Goal: Browse casually

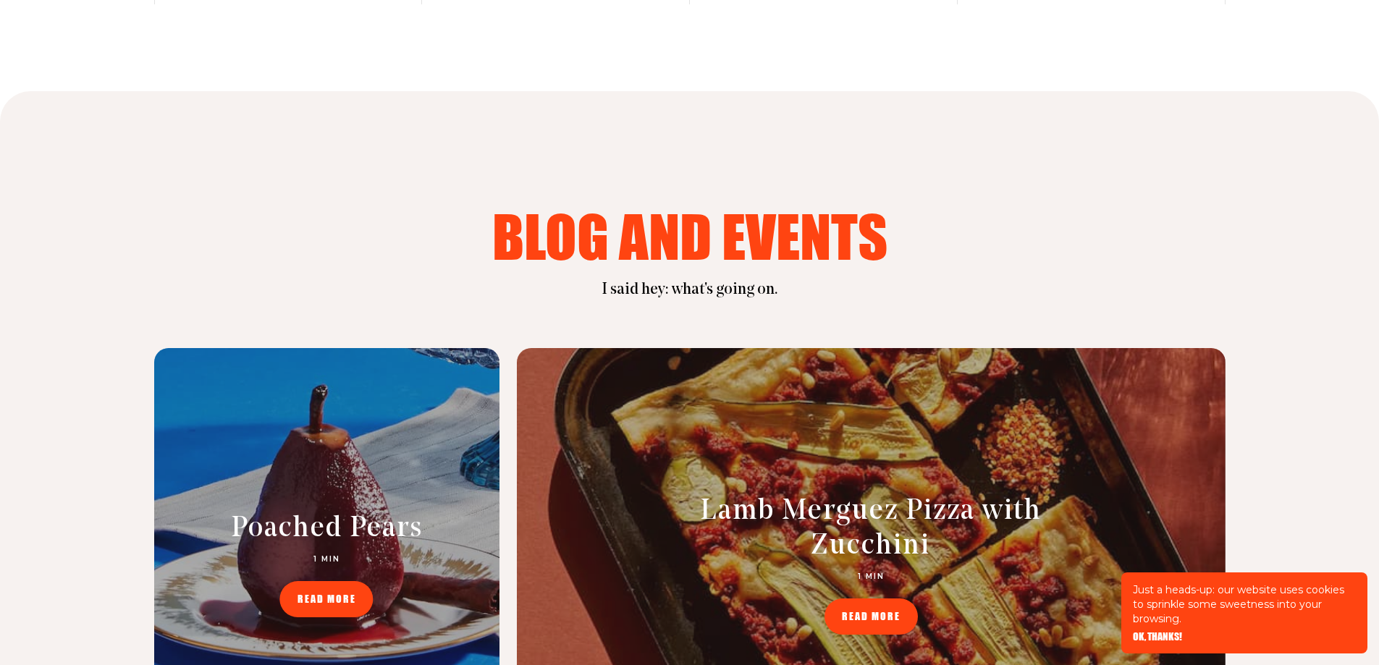
scroll to position [6082, 0]
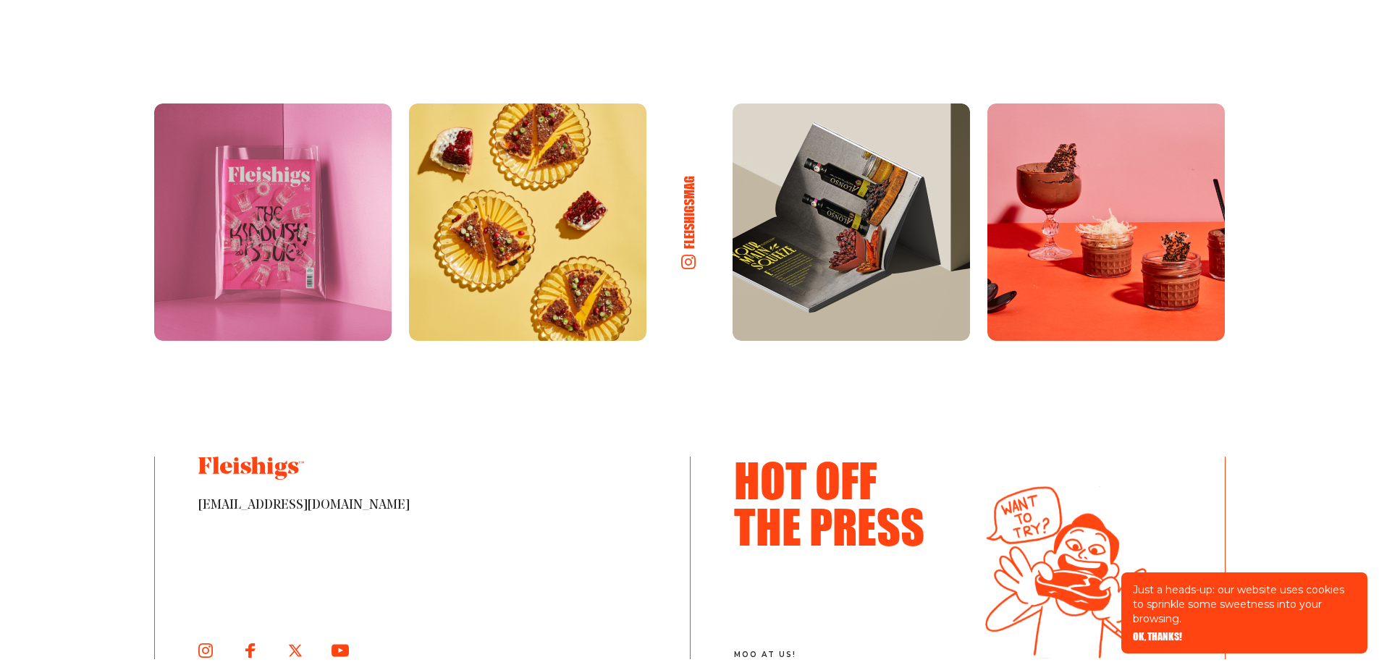
scroll to position [7603, 0]
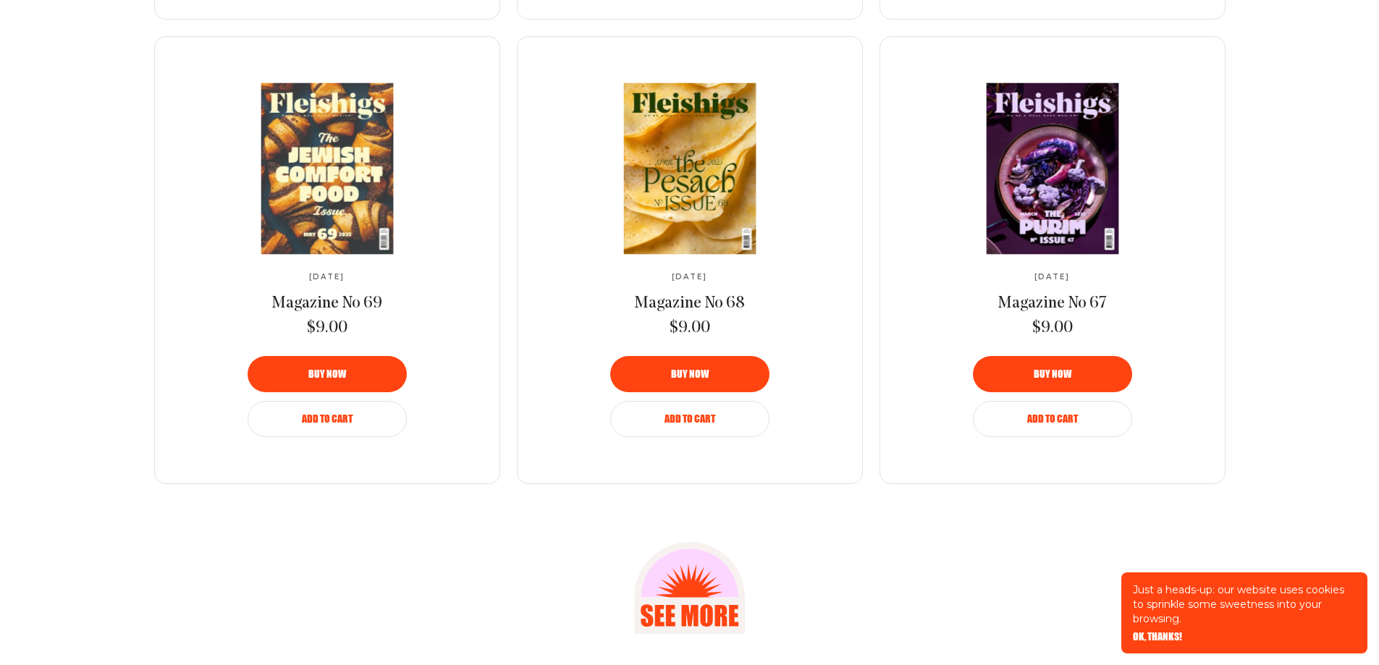
scroll to position [1411, 0]
